Goal: Transaction & Acquisition: Purchase product/service

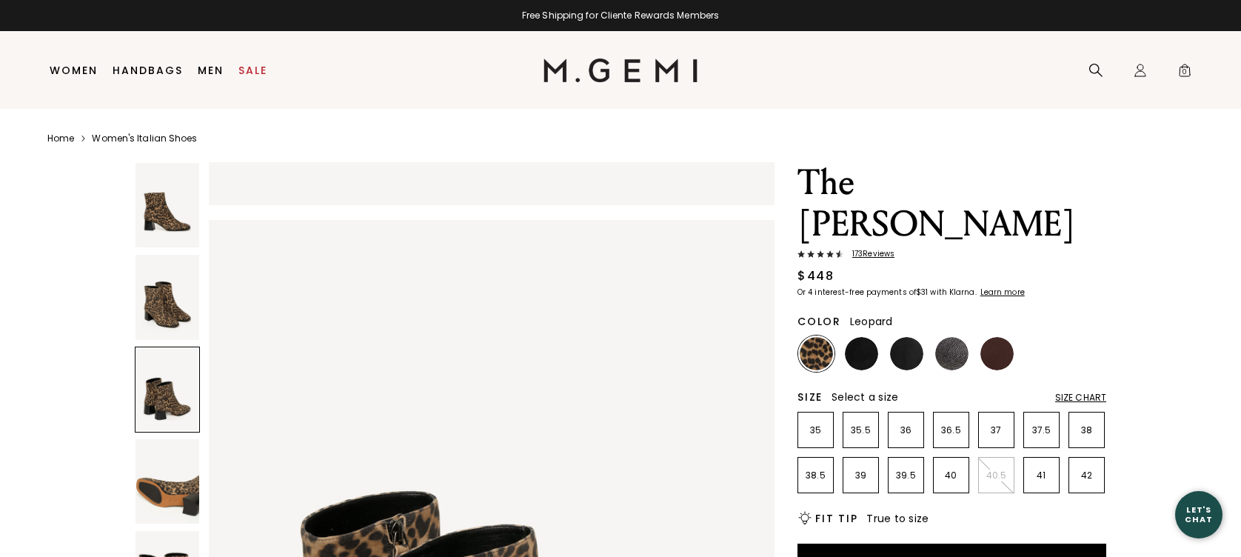
click at [62, 139] on link "Home" at bounding box center [60, 139] width 27 height 12
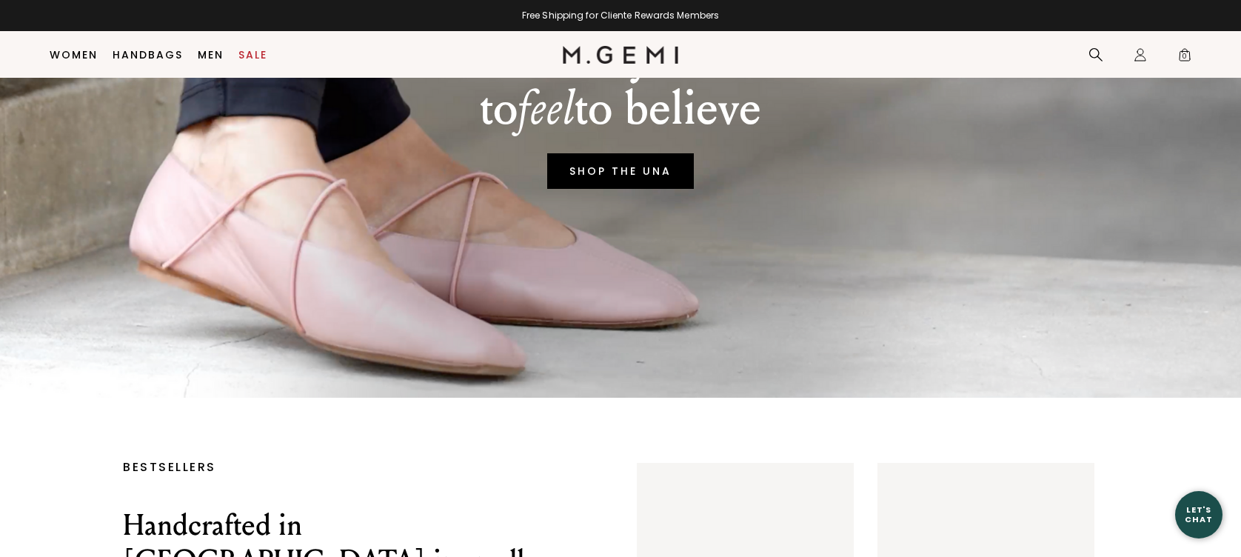
click at [619, 189] on link "SHOP THE UNA" at bounding box center [620, 171] width 147 height 36
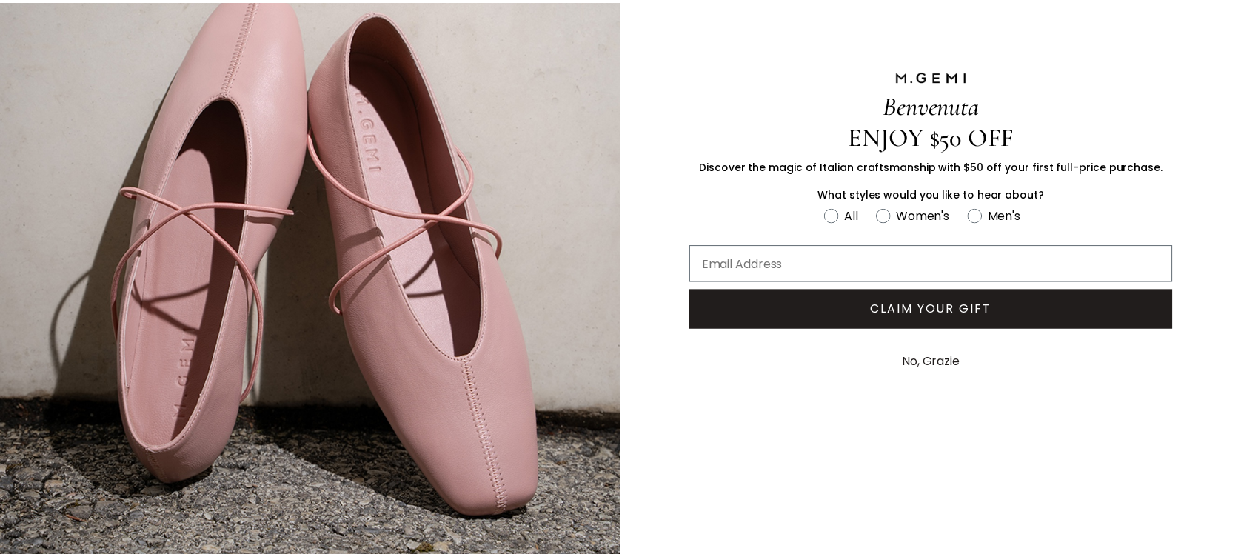
scroll to position [138, 0]
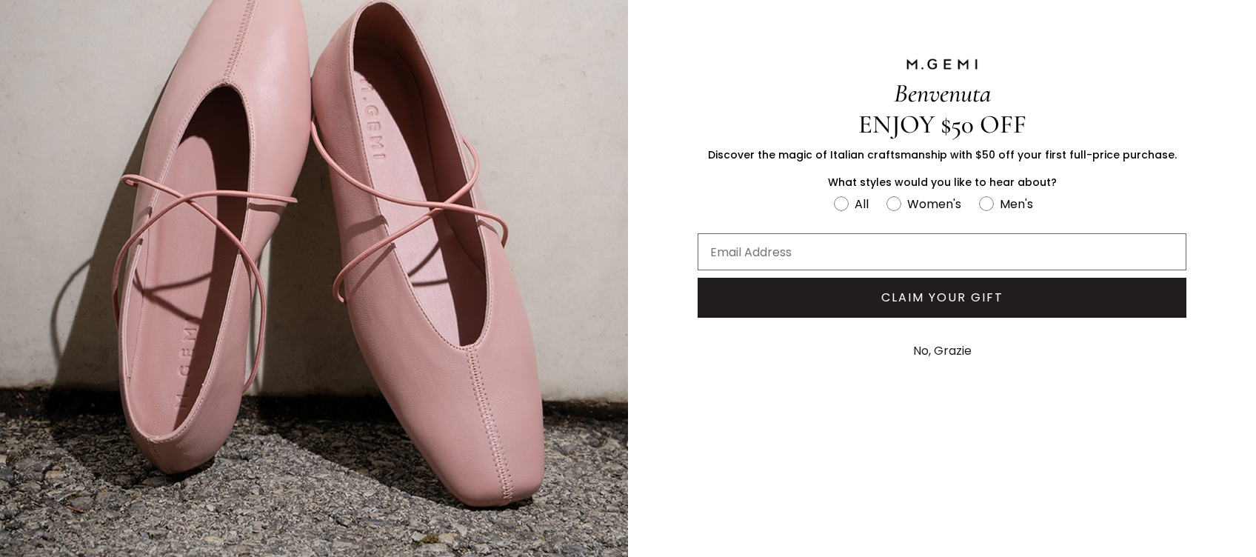
click at [945, 352] on button "No, Grazie" at bounding box center [941, 350] width 73 height 37
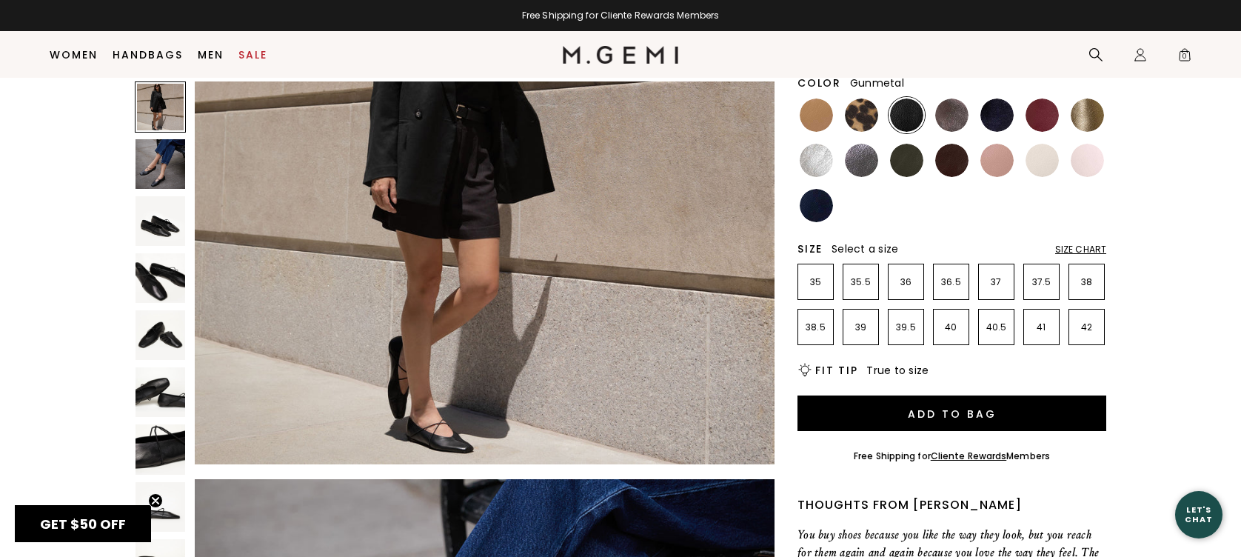
click at [848, 170] on img at bounding box center [861, 160] width 33 height 33
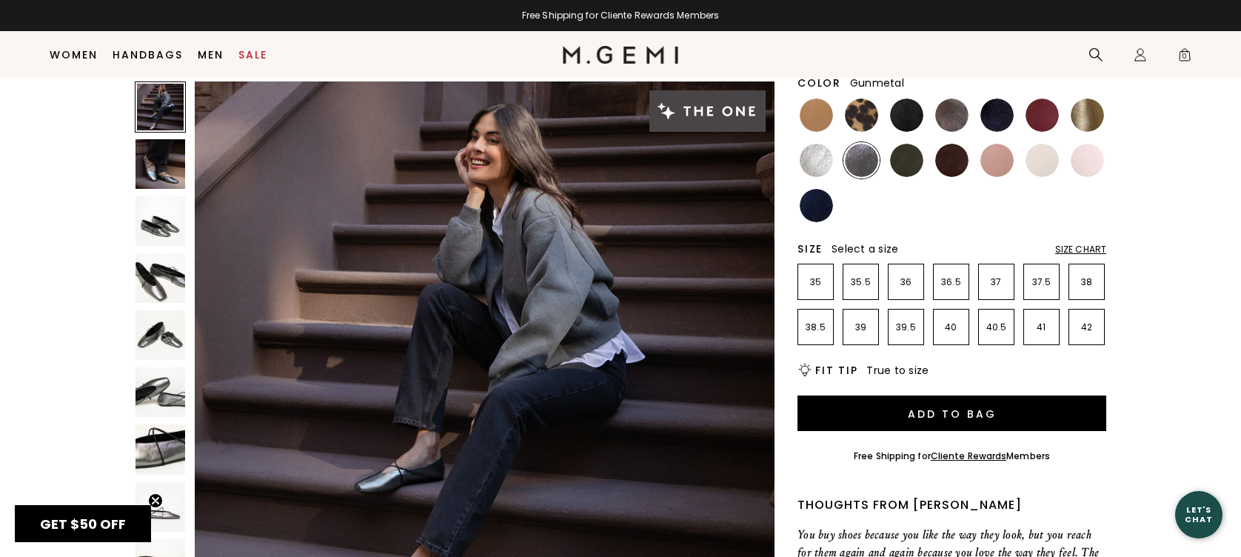
click at [152, 444] on img at bounding box center [160, 449] width 50 height 50
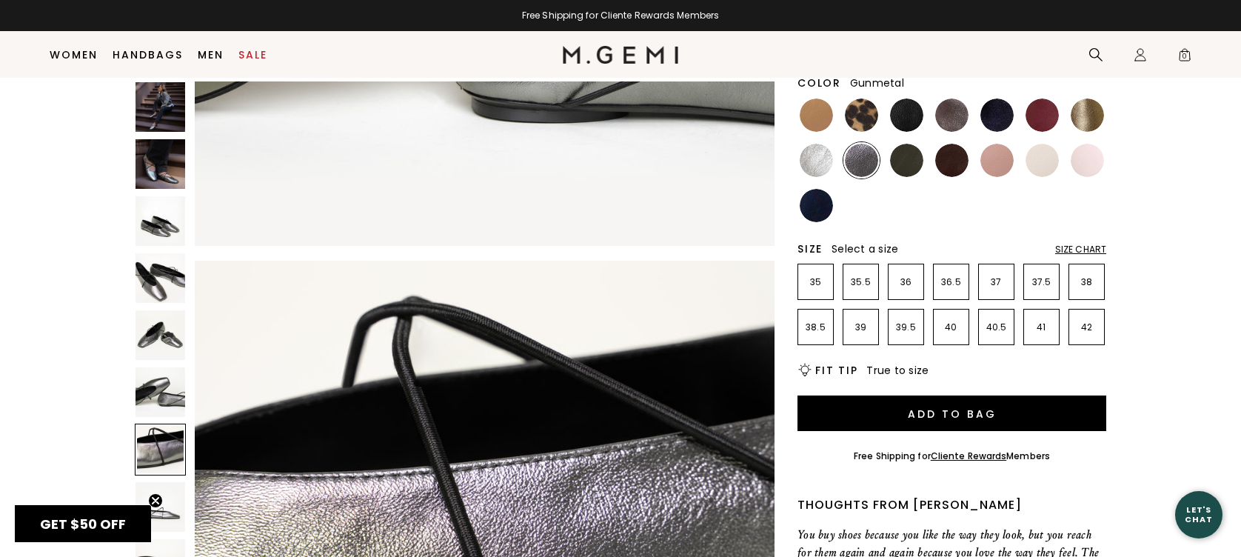
scroll to position [3378, 0]
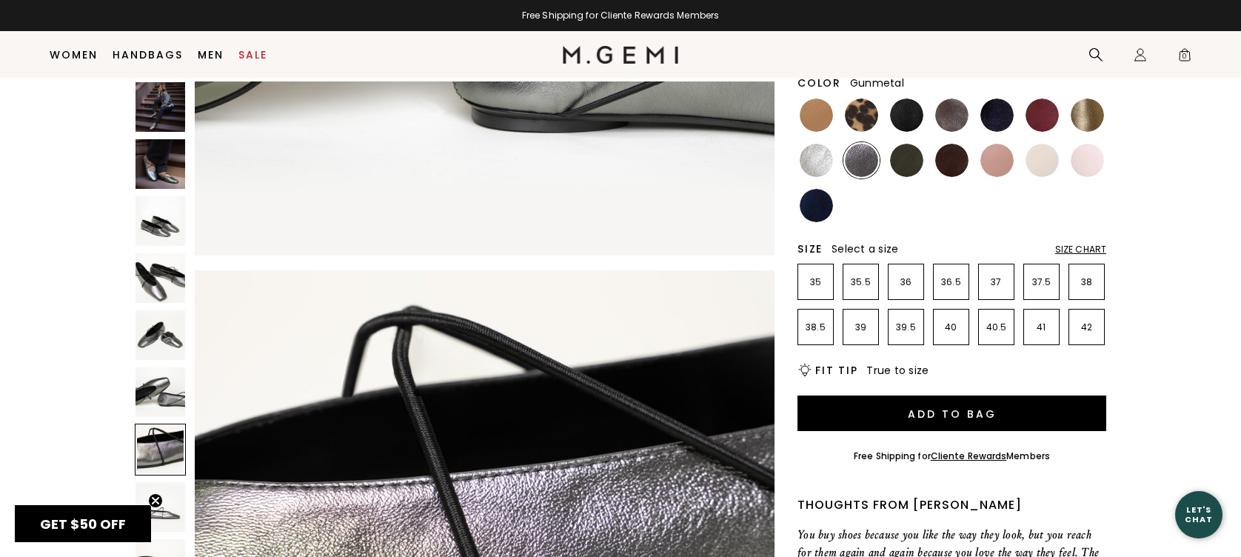
click at [155, 288] on img at bounding box center [160, 278] width 50 height 50
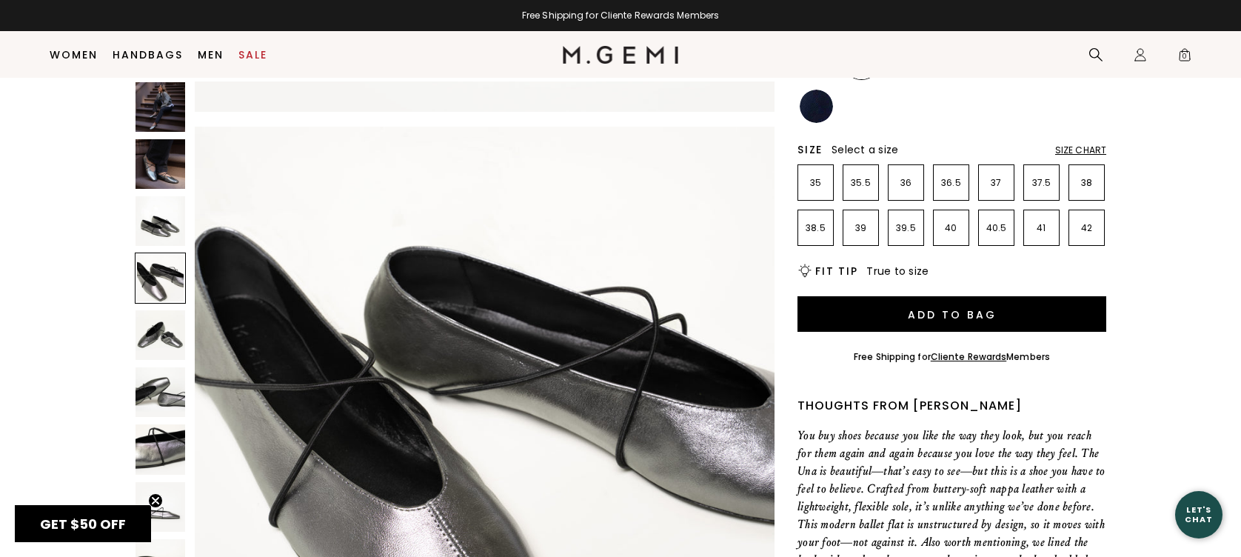
scroll to position [264, 0]
click at [168, 172] on img at bounding box center [160, 164] width 50 height 50
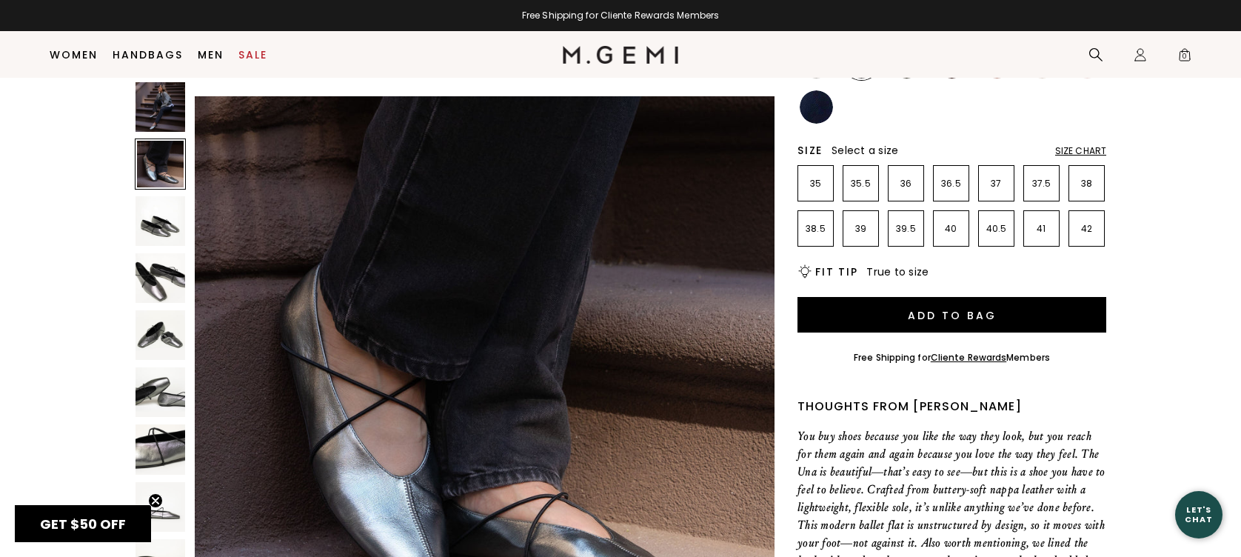
click at [165, 122] on img at bounding box center [160, 107] width 50 height 50
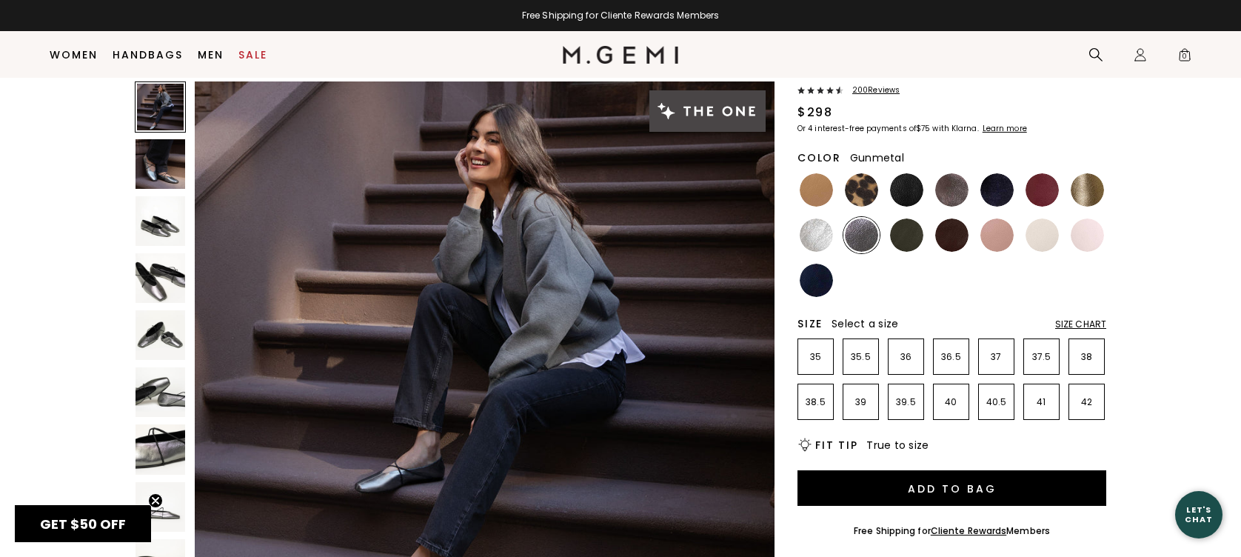
scroll to position [67, 0]
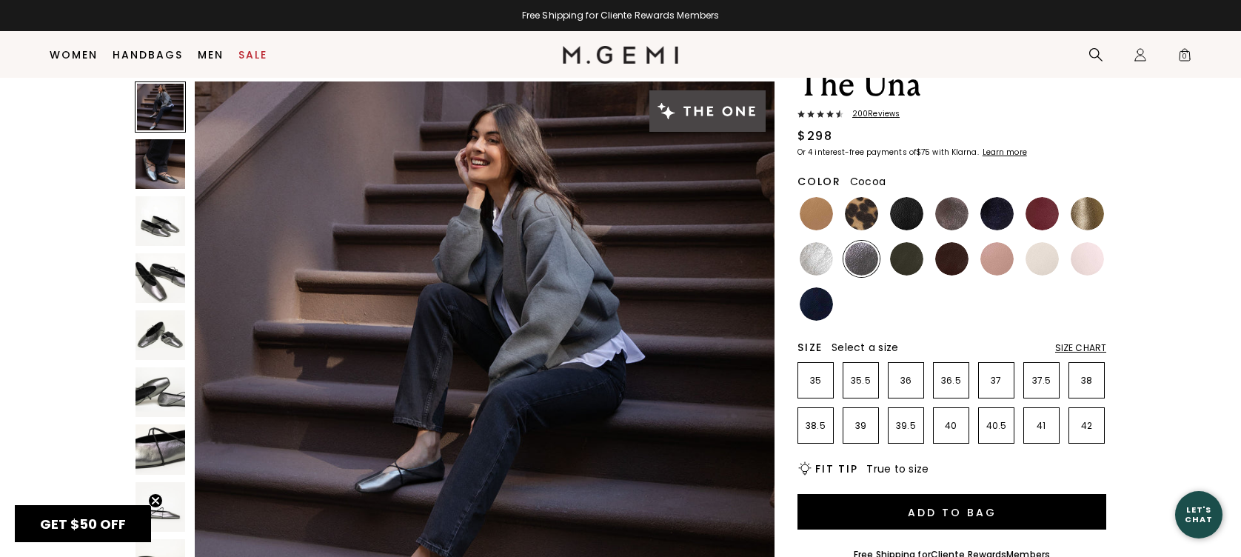
click at [953, 218] on img at bounding box center [951, 213] width 33 height 33
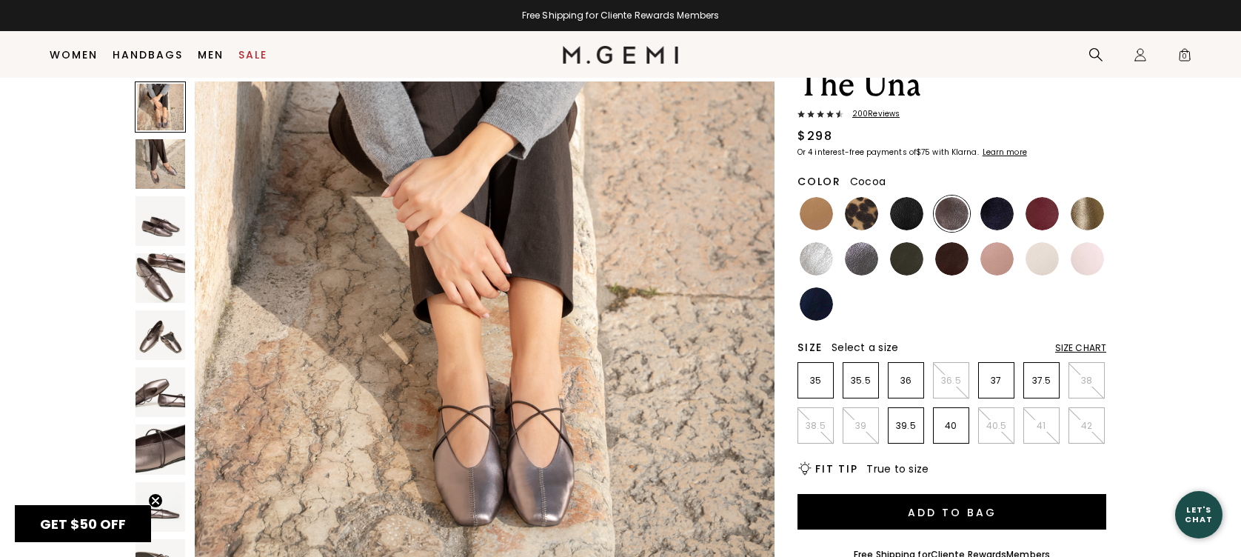
scroll to position [197, 0]
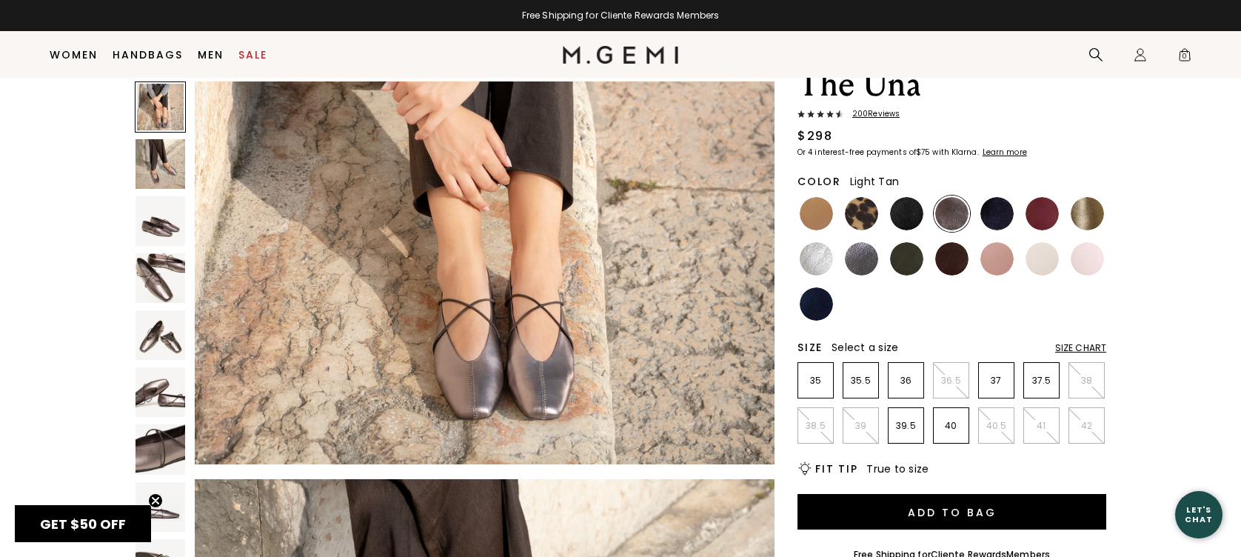
click at [826, 216] on img at bounding box center [816, 213] width 33 height 33
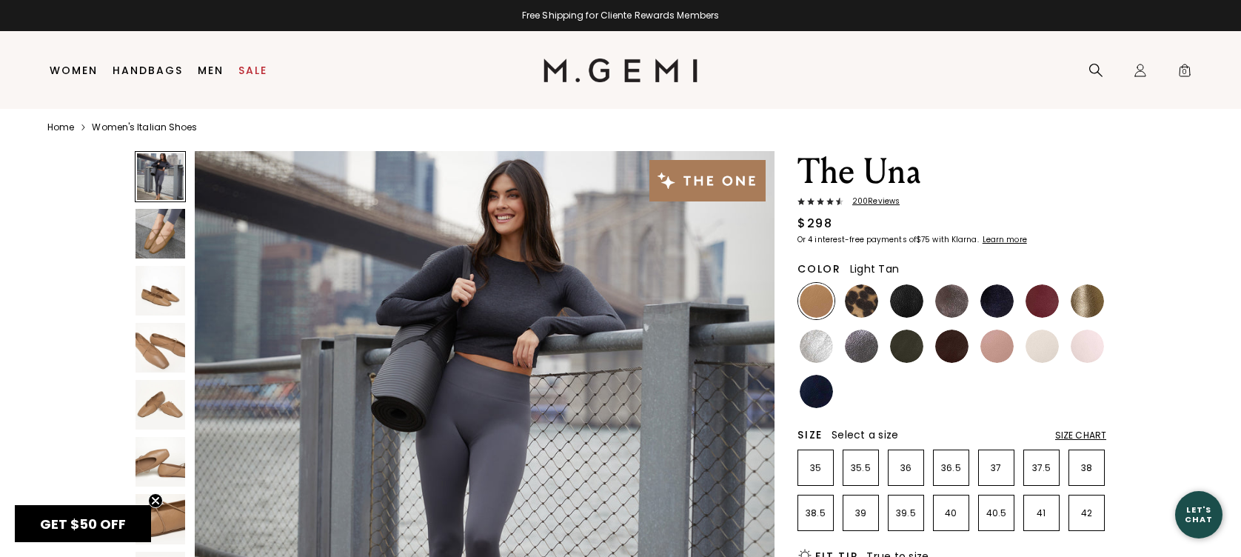
scroll to position [23, 0]
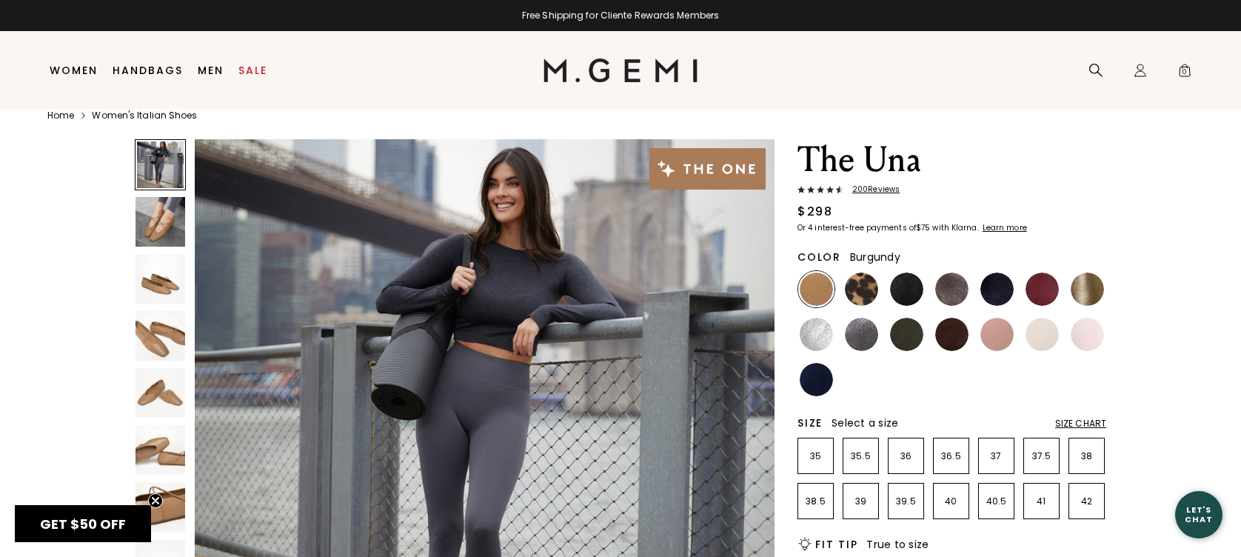
click at [1044, 296] on img at bounding box center [1041, 288] width 33 height 33
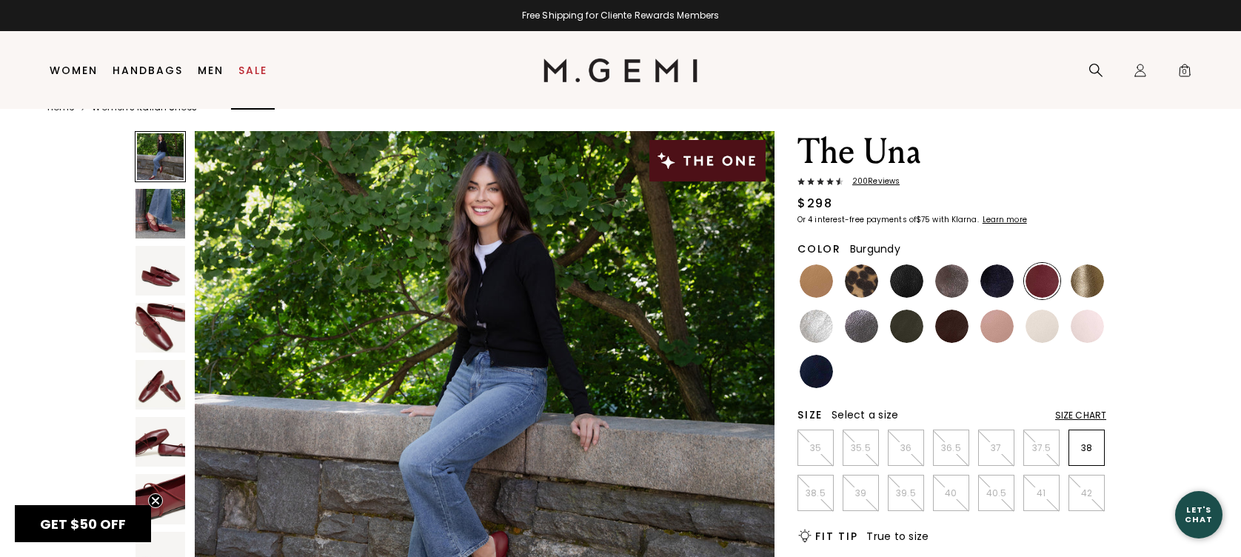
click at [250, 73] on link "Sale" at bounding box center [252, 70] width 29 height 12
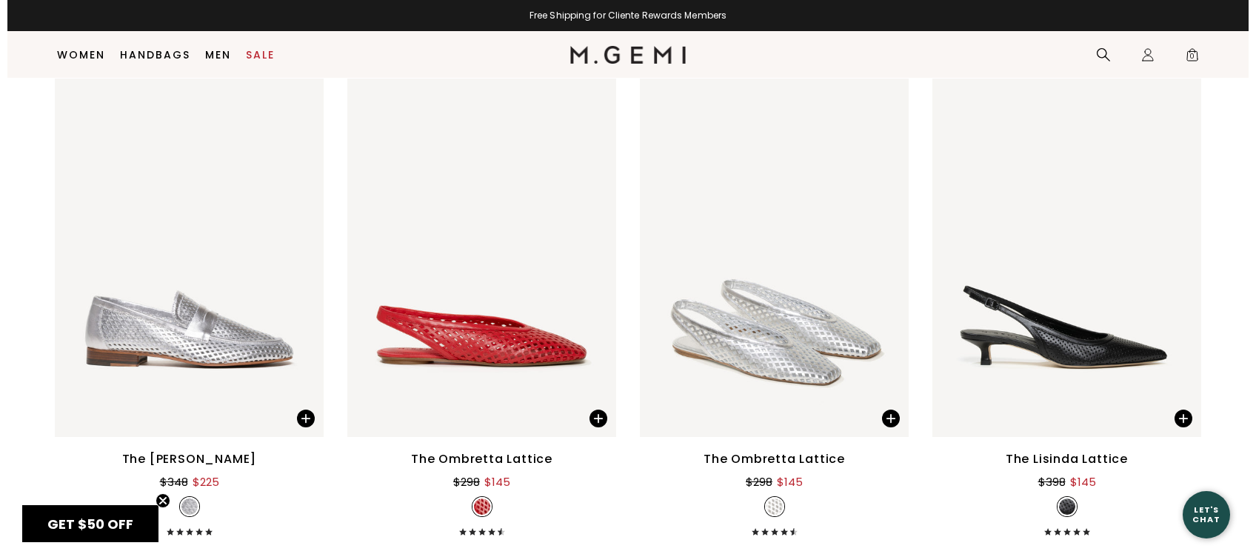
scroll to position [4050, 0]
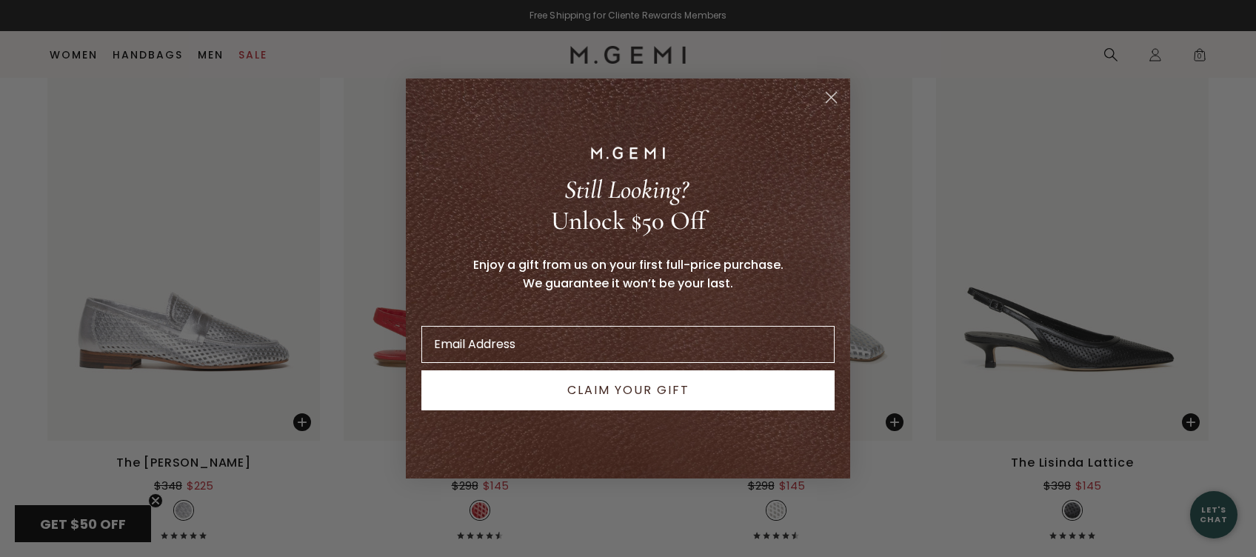
click at [837, 93] on circle "Close dialog" at bounding box center [831, 97] width 24 height 24
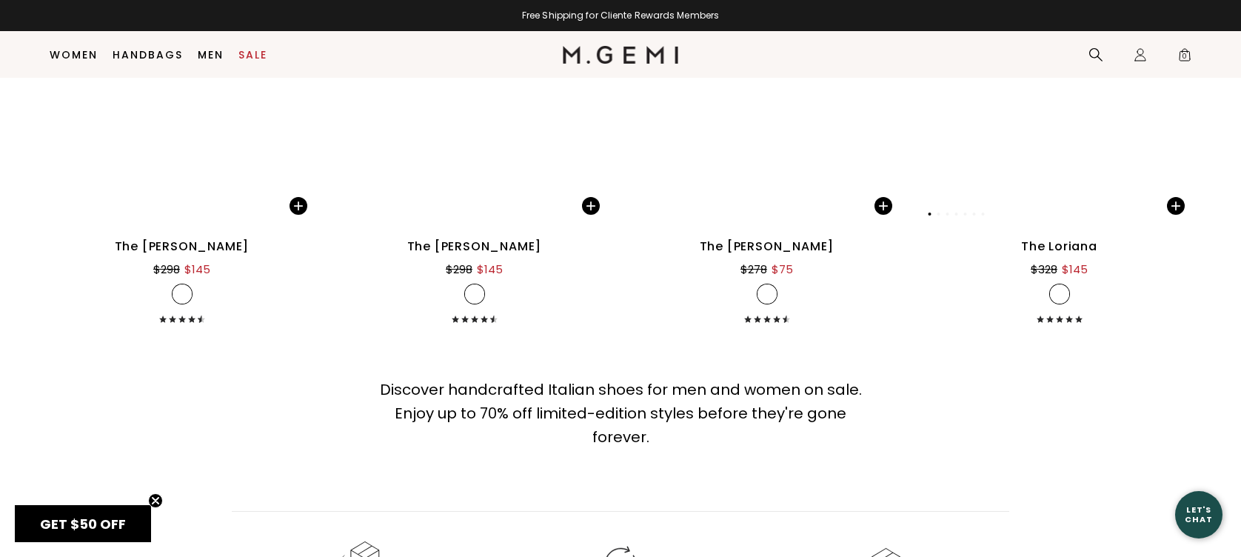
scroll to position [10629, 0]
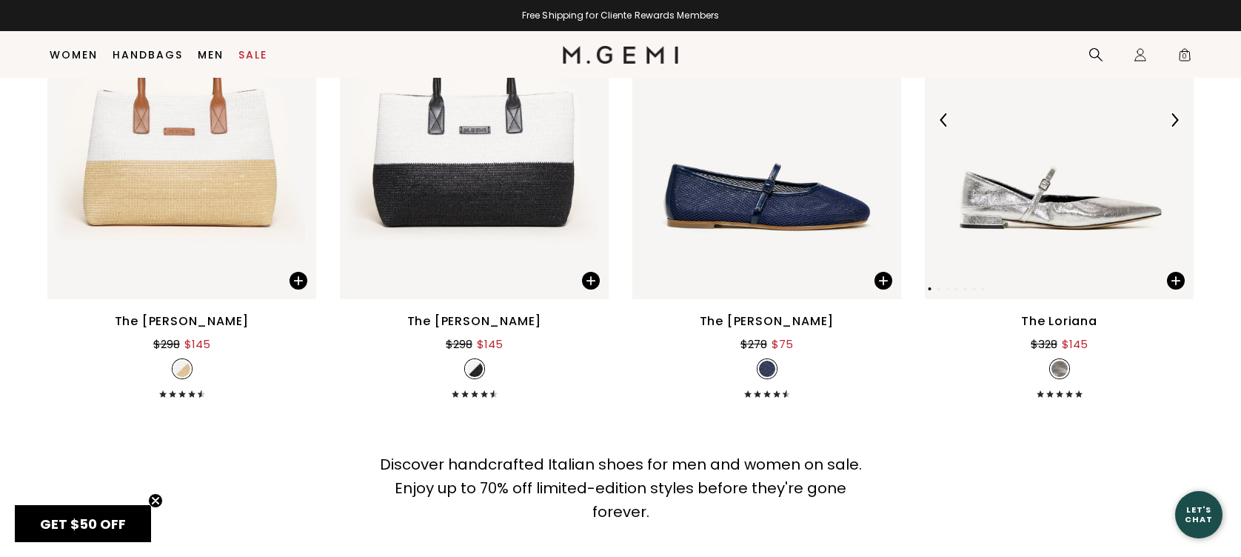
click at [1082, 216] on img at bounding box center [1059, 120] width 269 height 358
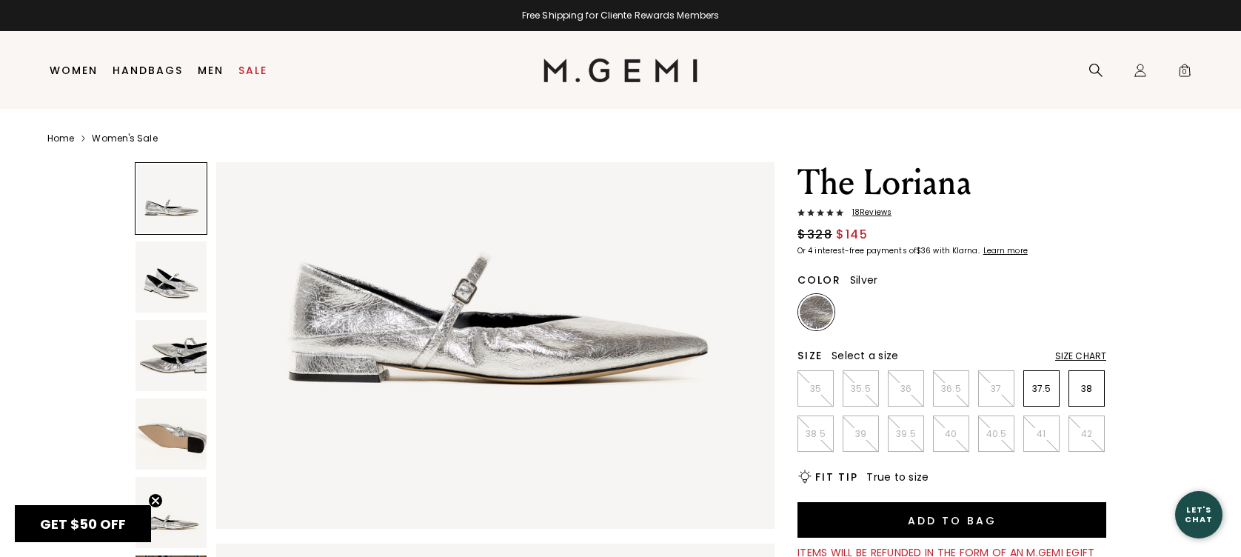
scroll to position [197, 0]
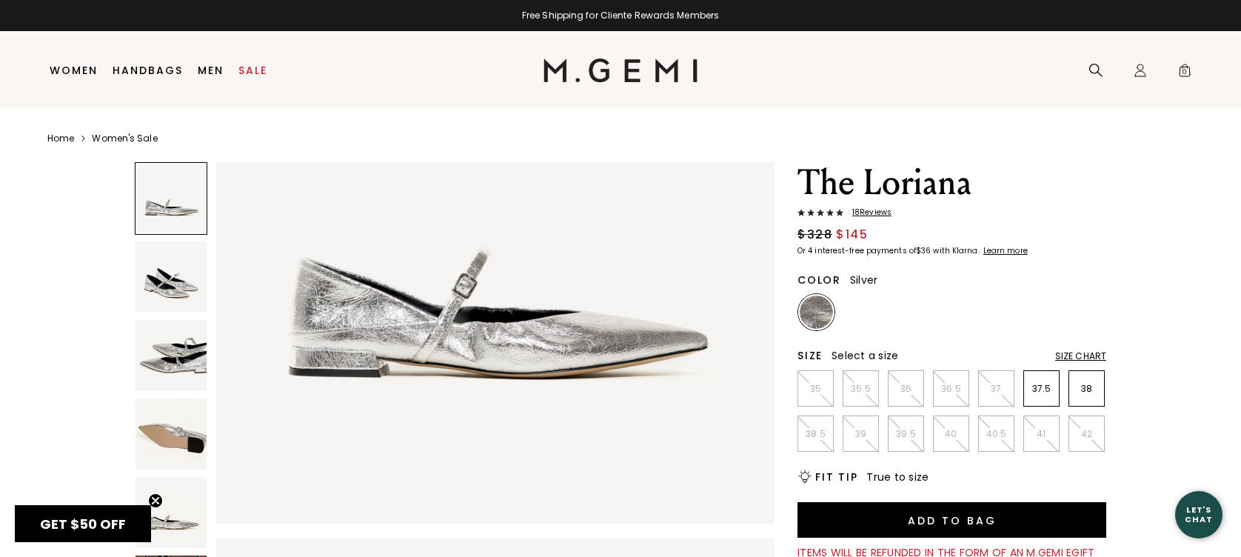
click at [175, 429] on img at bounding box center [170, 433] width 71 height 71
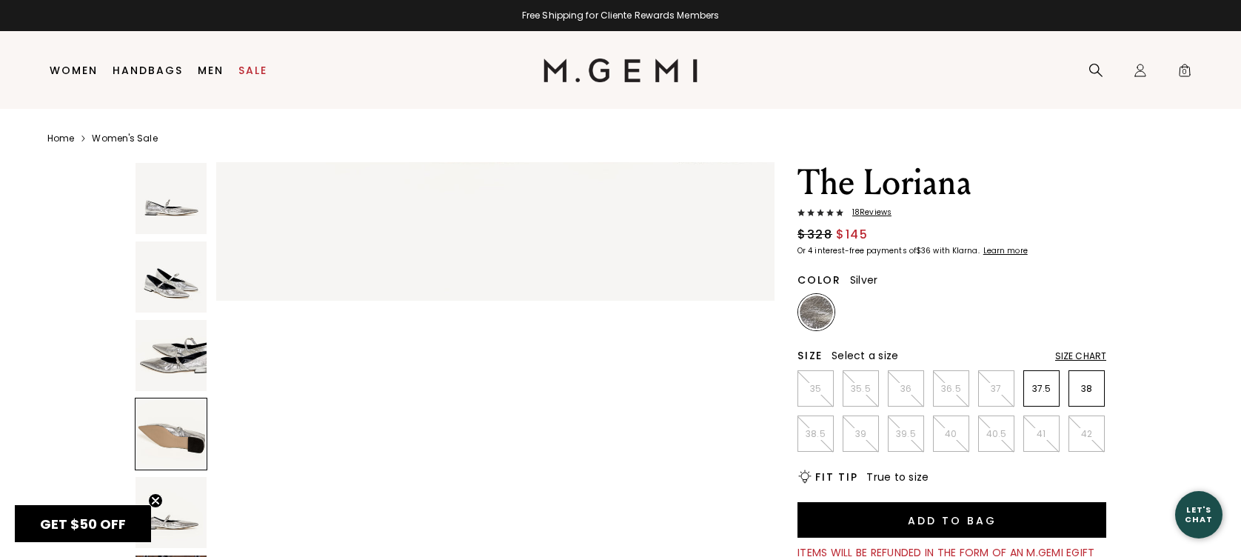
scroll to position [1675, 0]
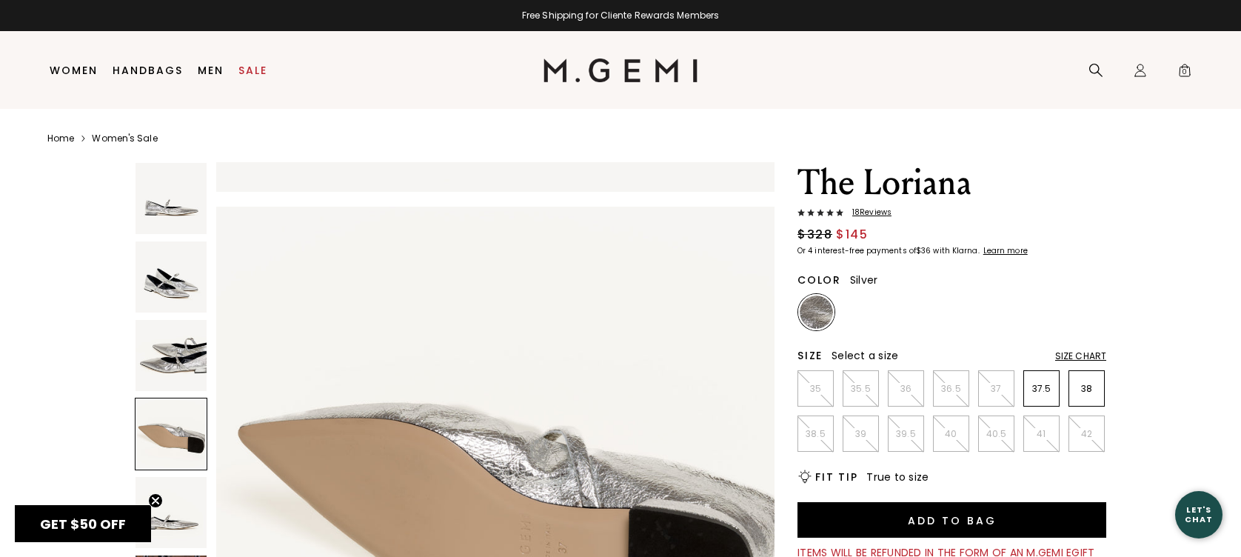
click at [188, 370] on img at bounding box center [170, 355] width 71 height 71
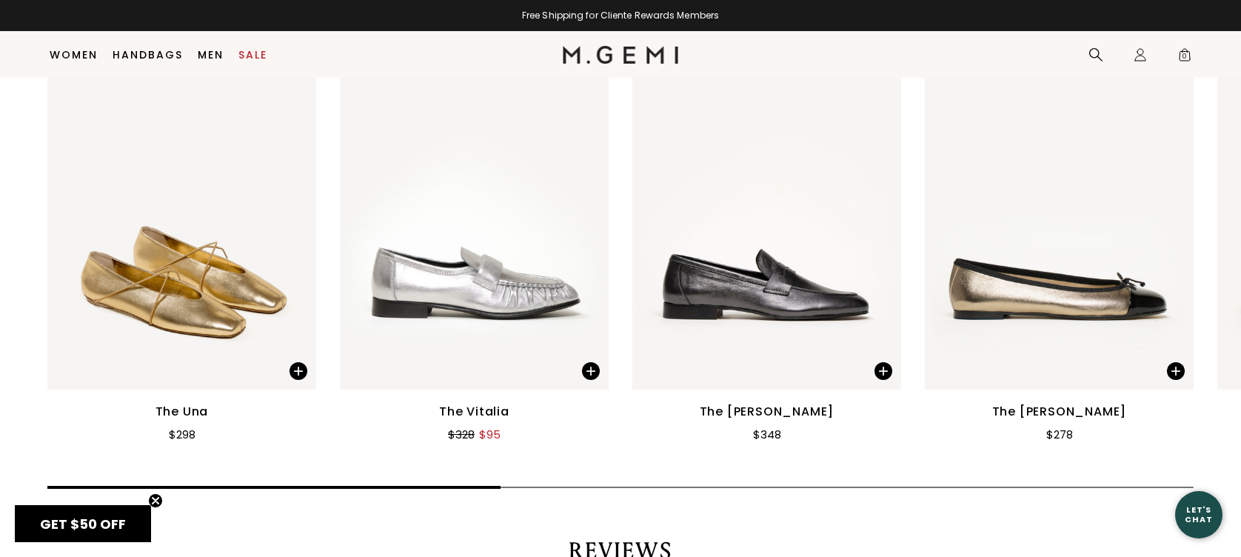
scroll to position [1974, 0]
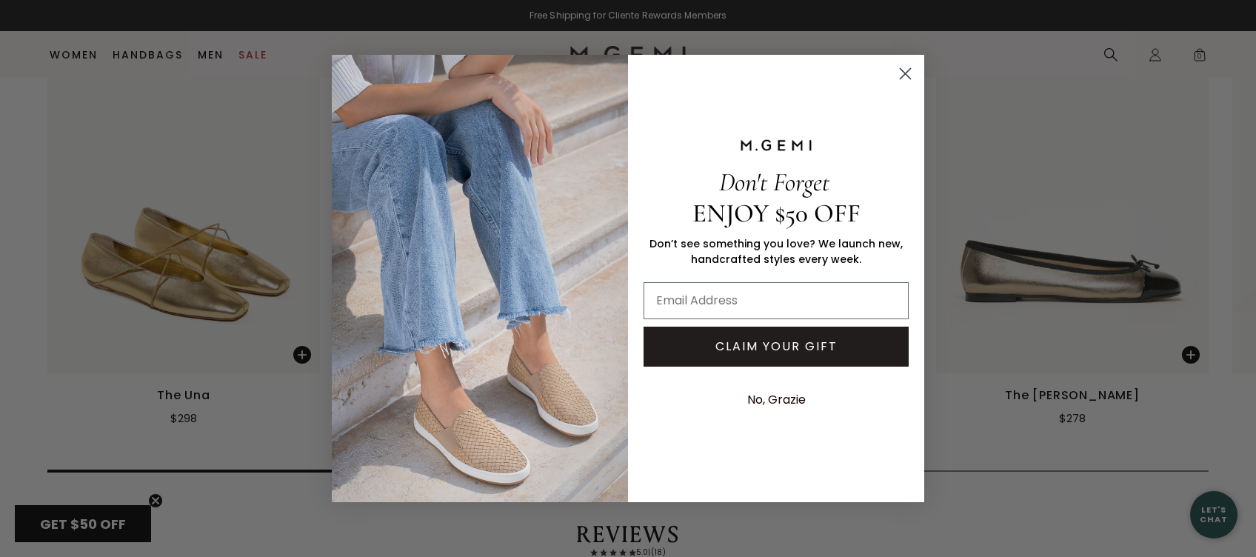
click at [899, 66] on circle "Close dialog" at bounding box center [905, 73] width 24 height 24
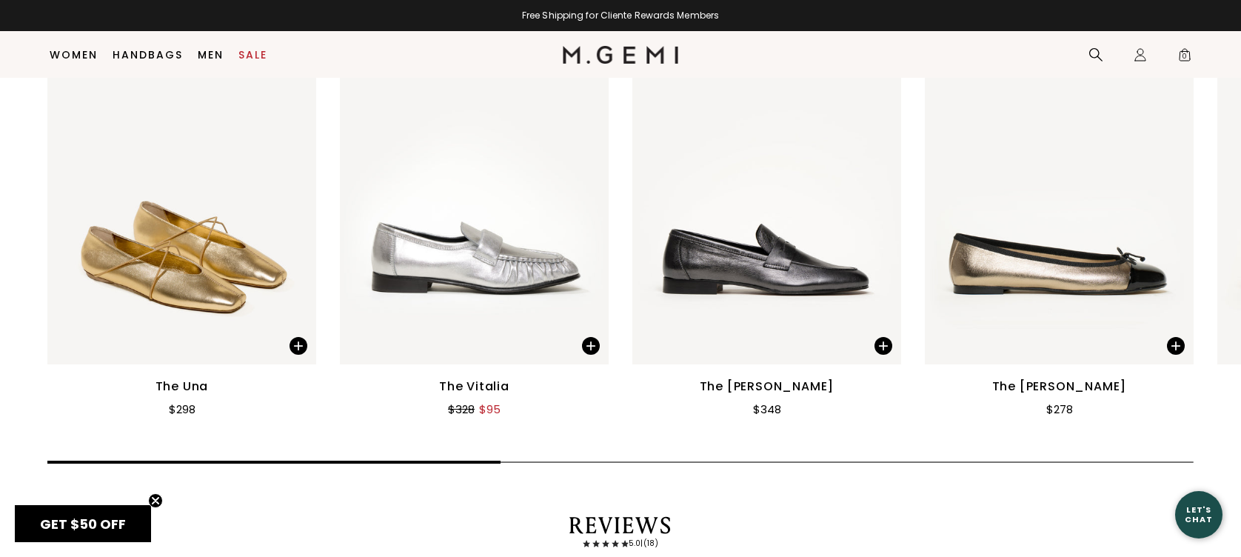
click at [1067, 246] on img at bounding box center [1059, 185] width 269 height 358
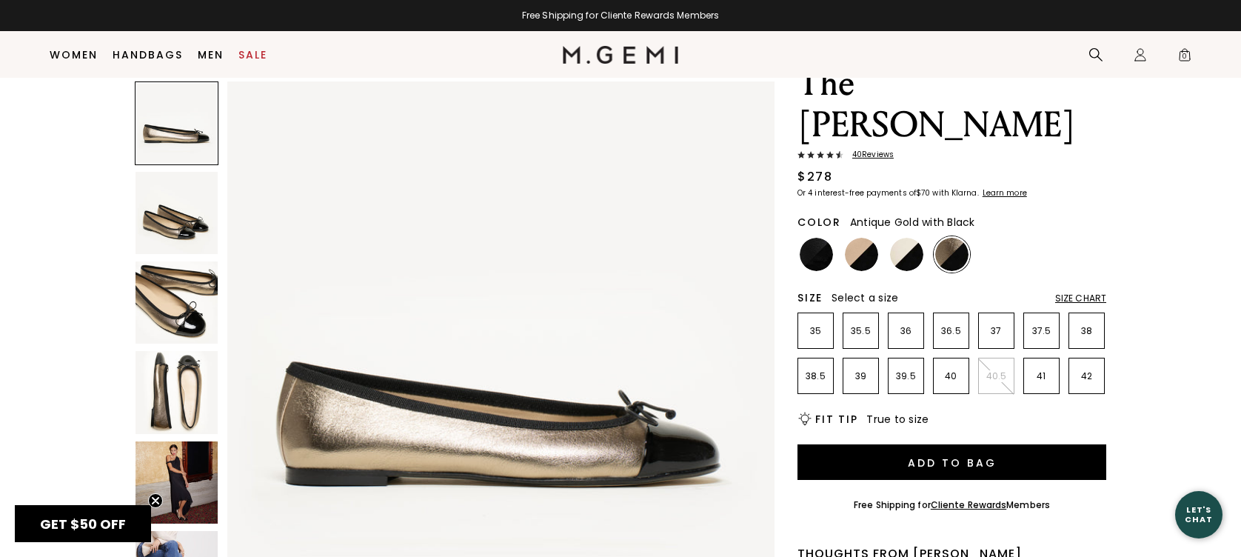
scroll to position [67, 0]
click at [814, 238] on img at bounding box center [816, 254] width 33 height 33
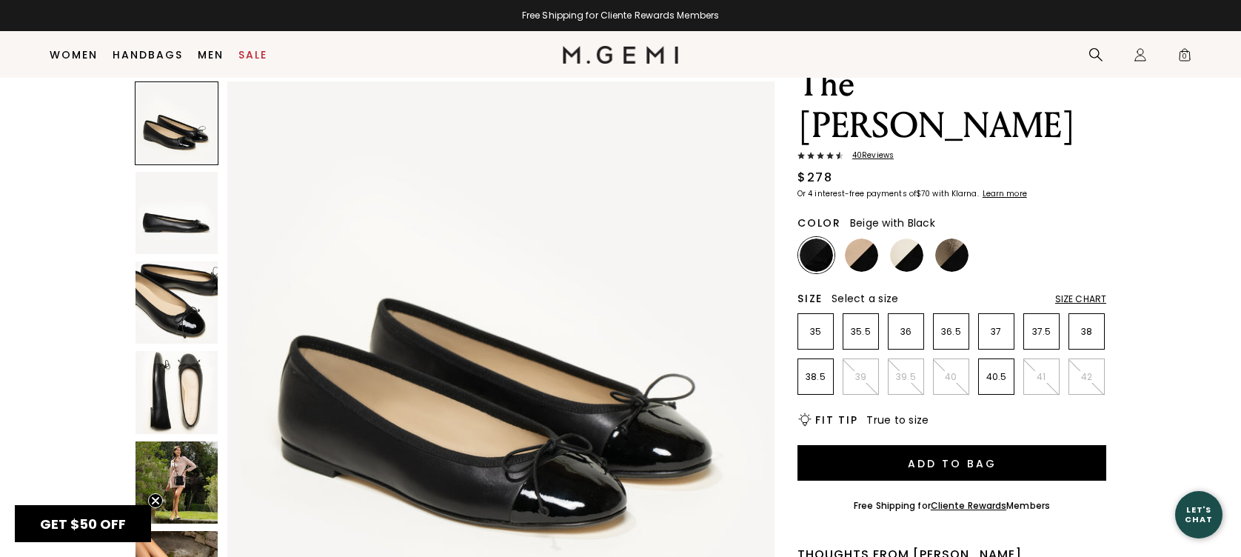
click at [873, 238] on img at bounding box center [861, 254] width 33 height 33
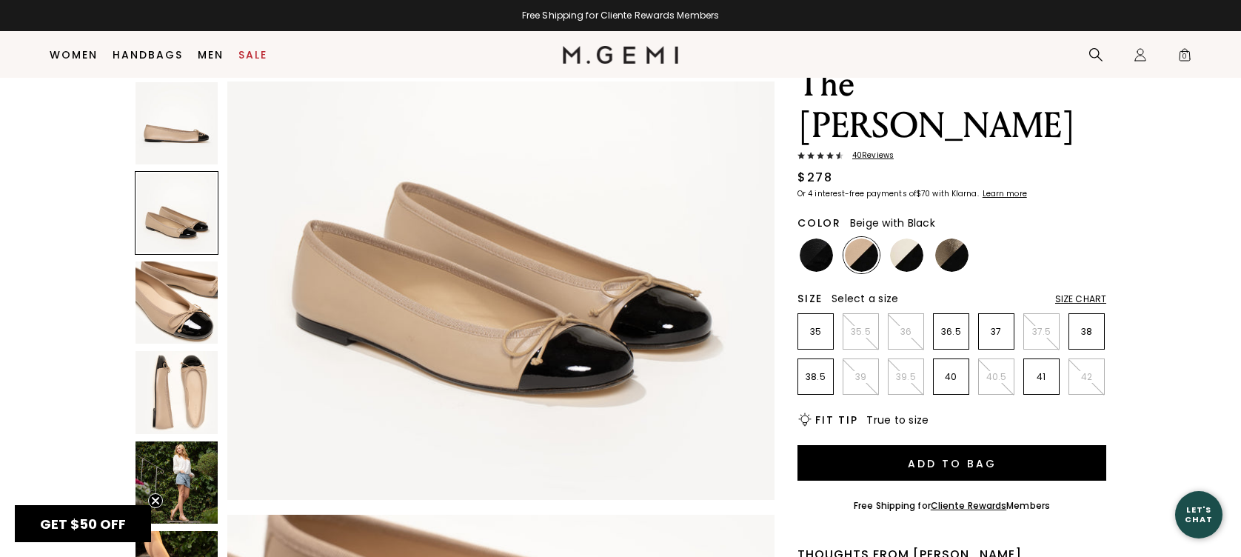
click at [172, 495] on img at bounding box center [176, 482] width 82 height 82
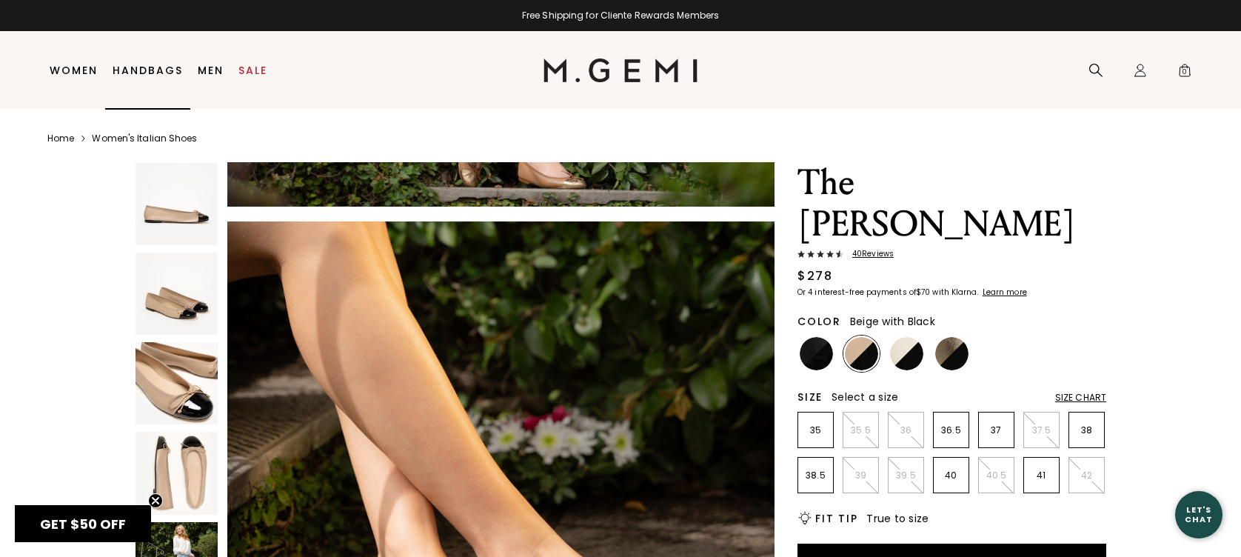
click at [163, 64] on link "Handbags" at bounding box center [148, 70] width 70 height 12
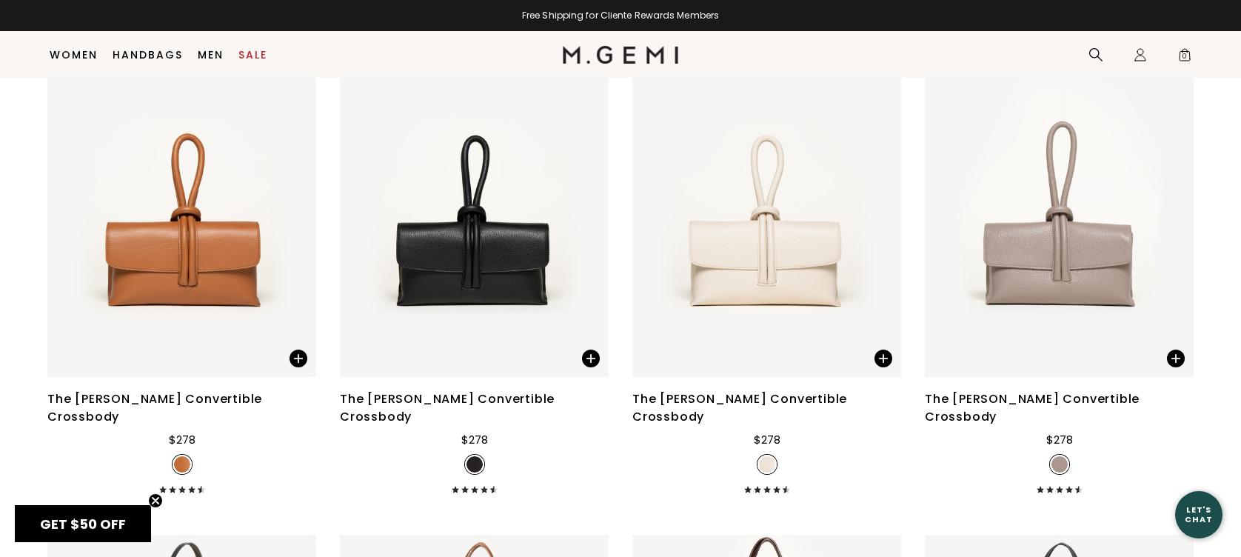
scroll to position [3684, 0]
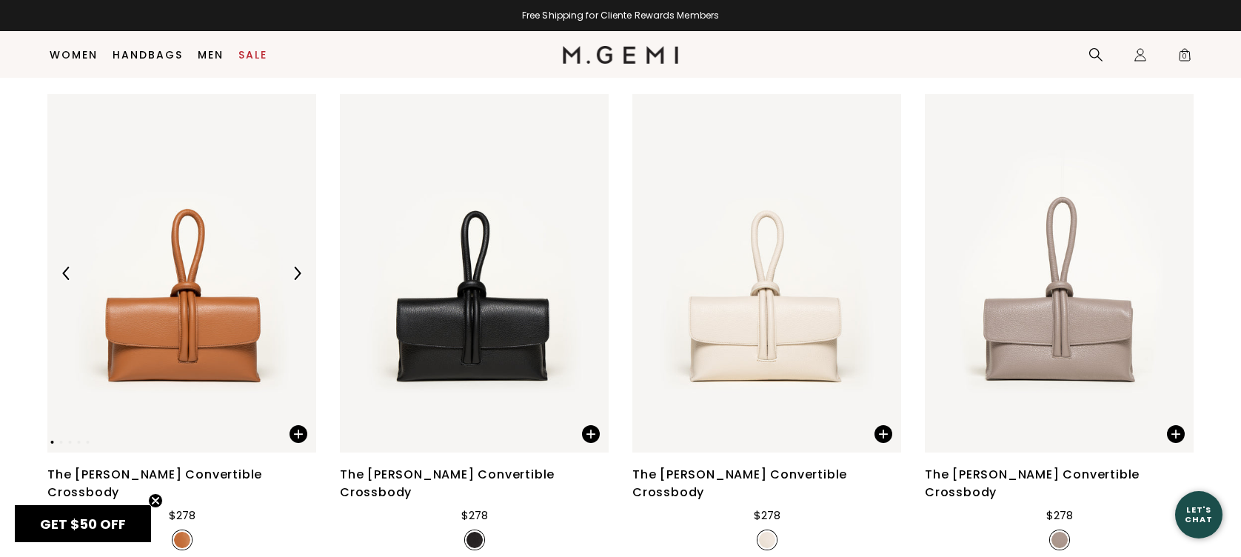
click at [201, 313] on img at bounding box center [181, 273] width 269 height 358
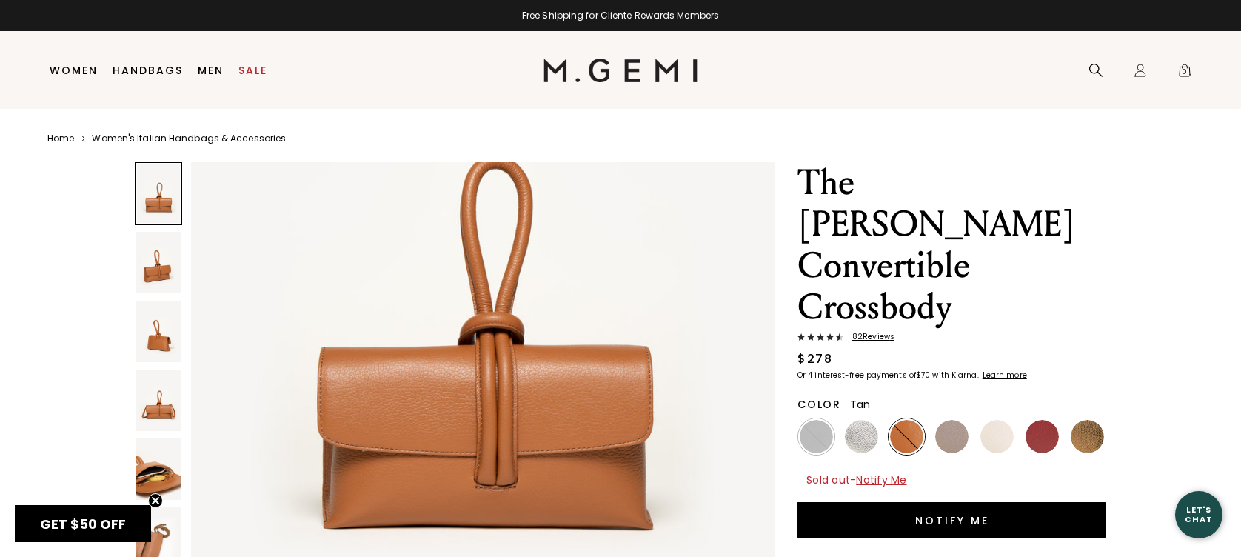
scroll to position [395, 0]
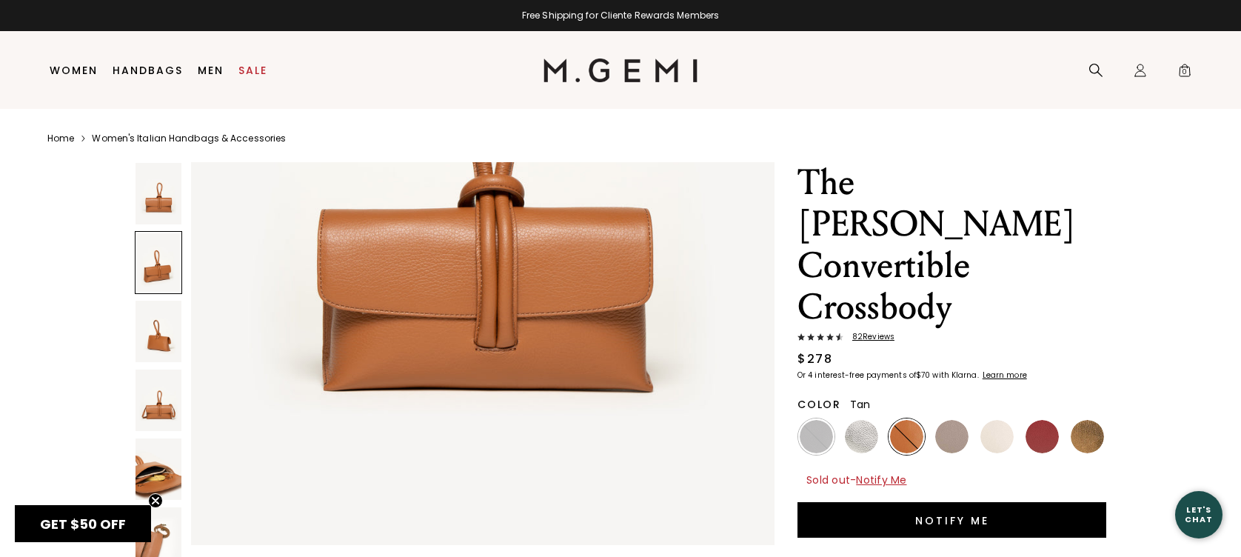
click at [169, 483] on img at bounding box center [158, 468] width 46 height 61
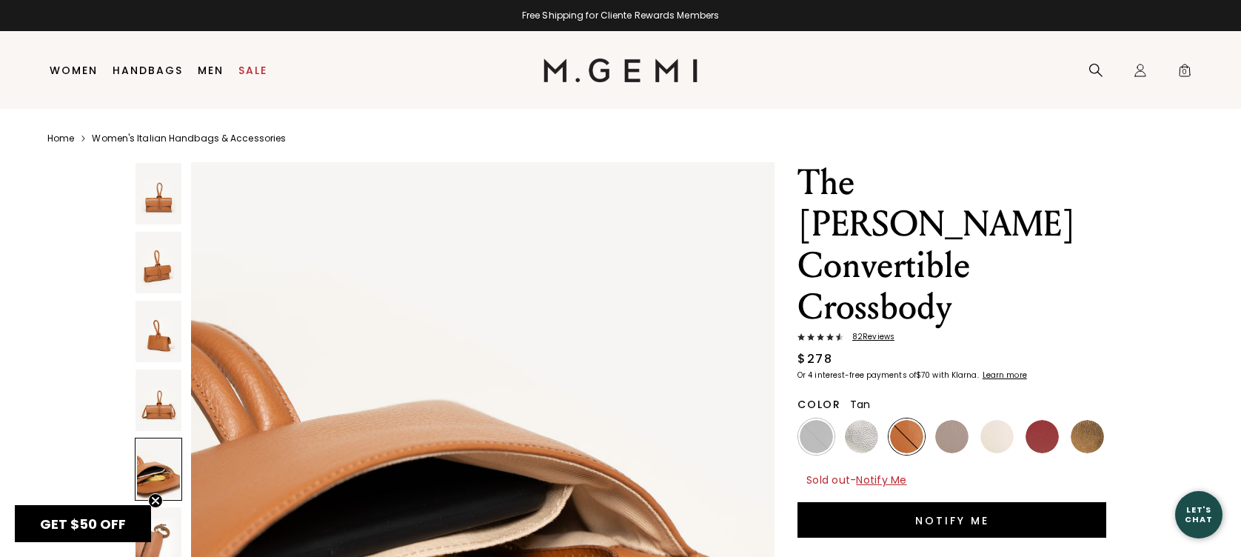
scroll to position [3386, 0]
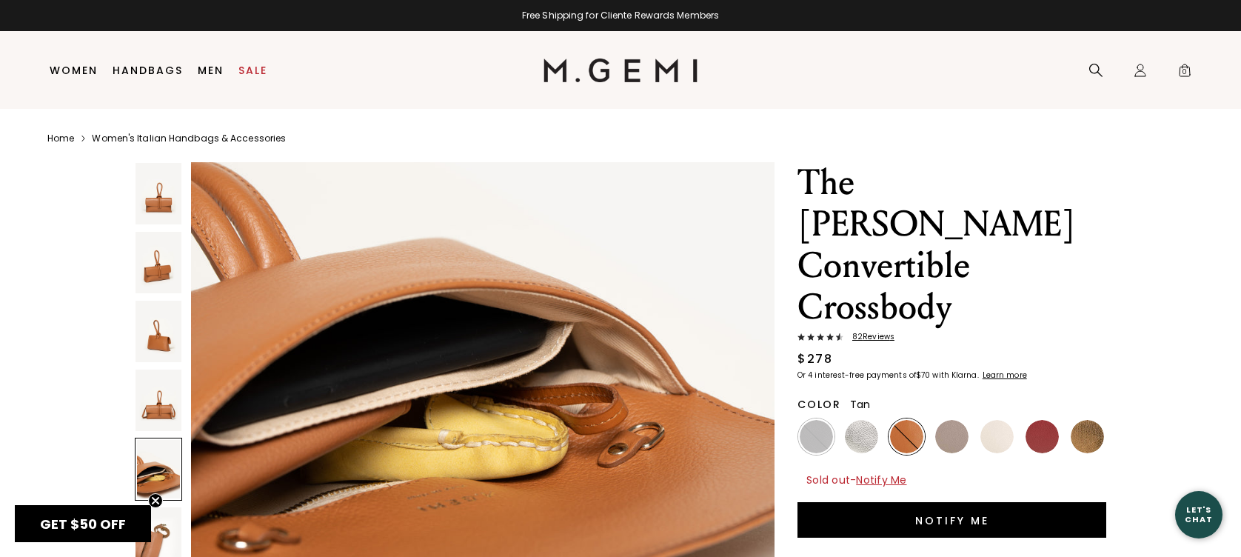
click at [160, 342] on img at bounding box center [158, 331] width 46 height 61
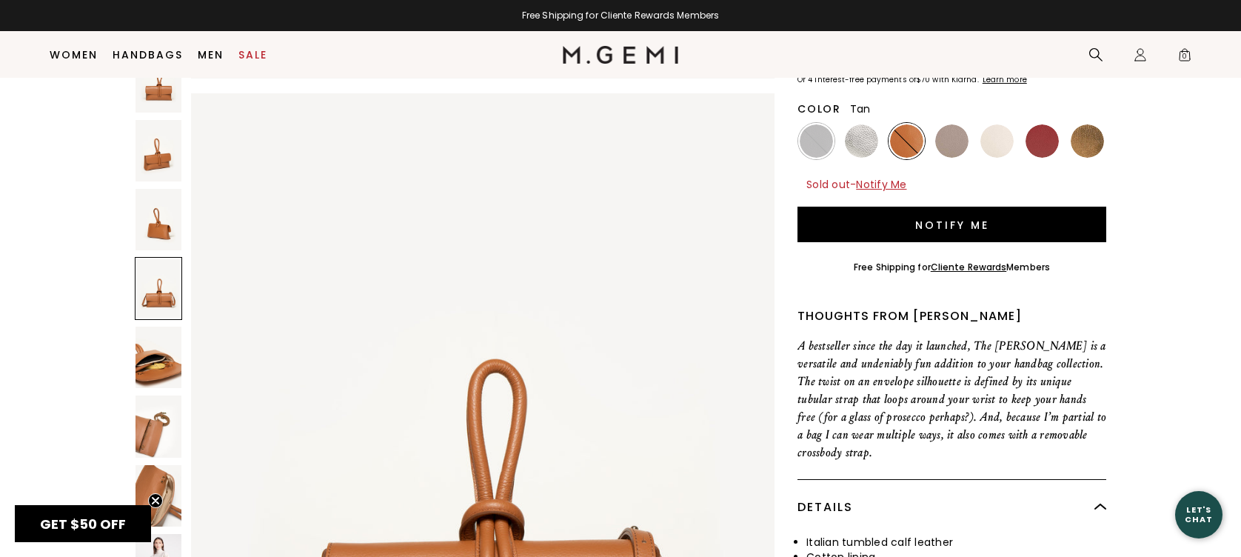
scroll to position [364, 0]
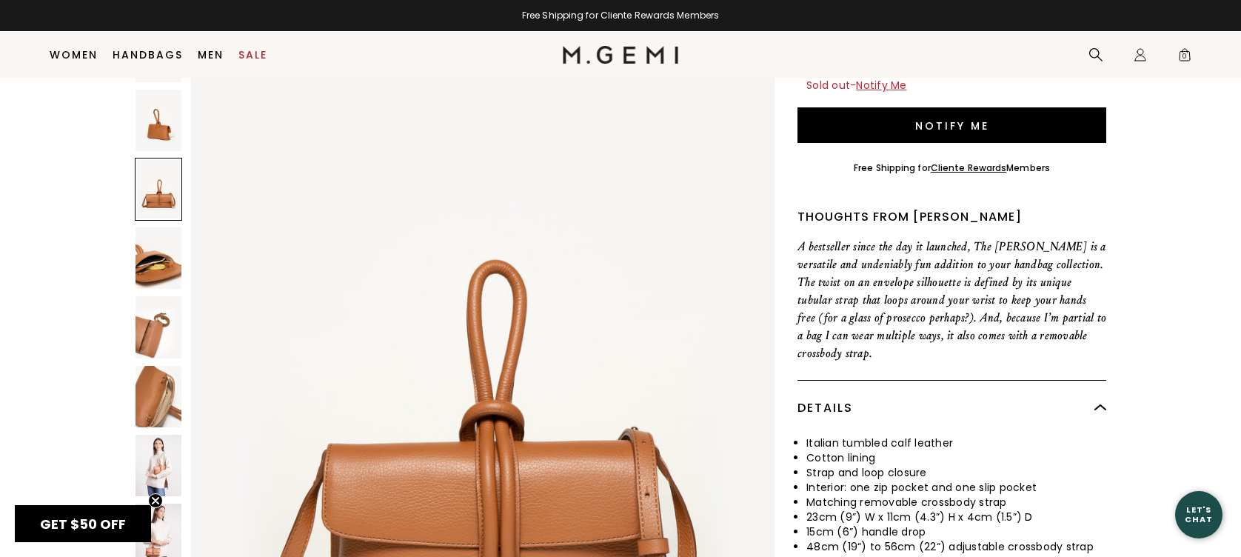
click at [169, 435] on img at bounding box center [158, 465] width 46 height 61
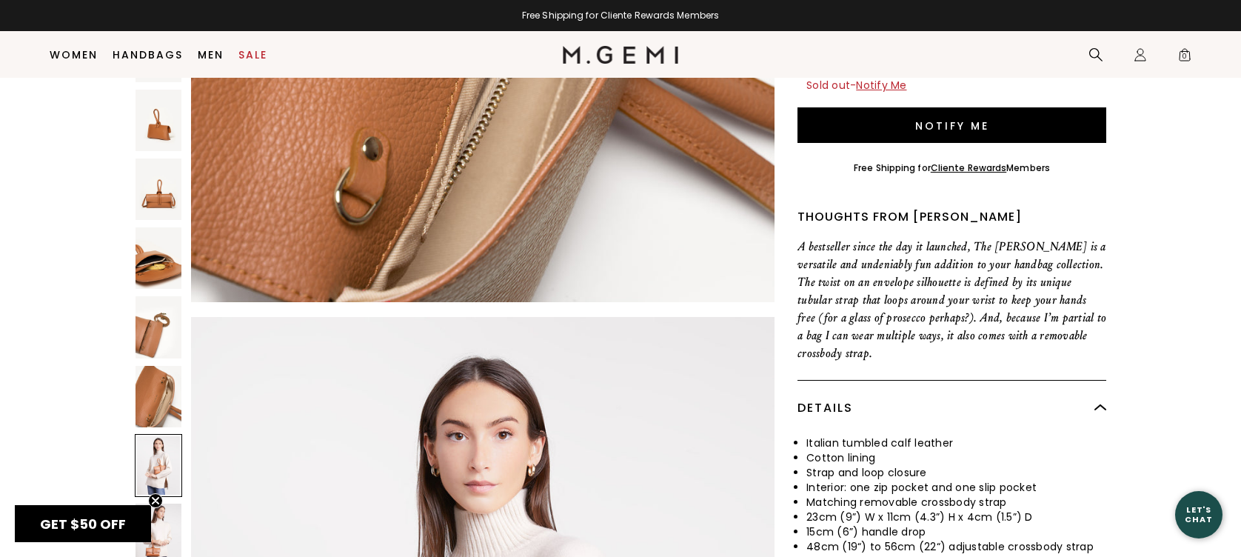
scroll to position [5407, 0]
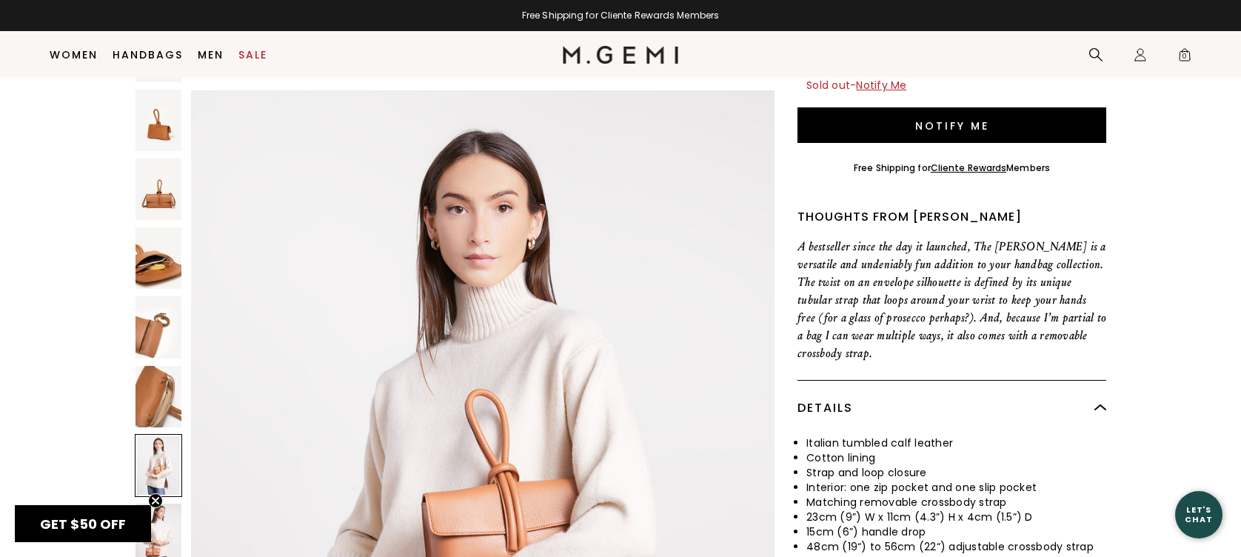
click at [161, 503] on img at bounding box center [158, 533] width 46 height 61
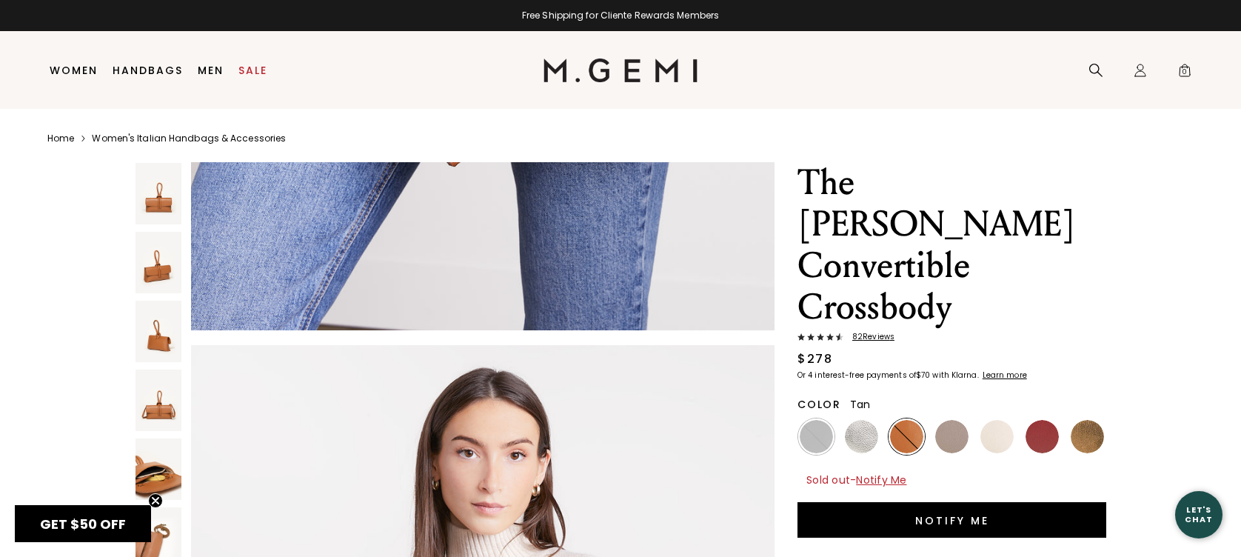
scroll to position [0, 0]
